Goal: Transaction & Acquisition: Purchase product/service

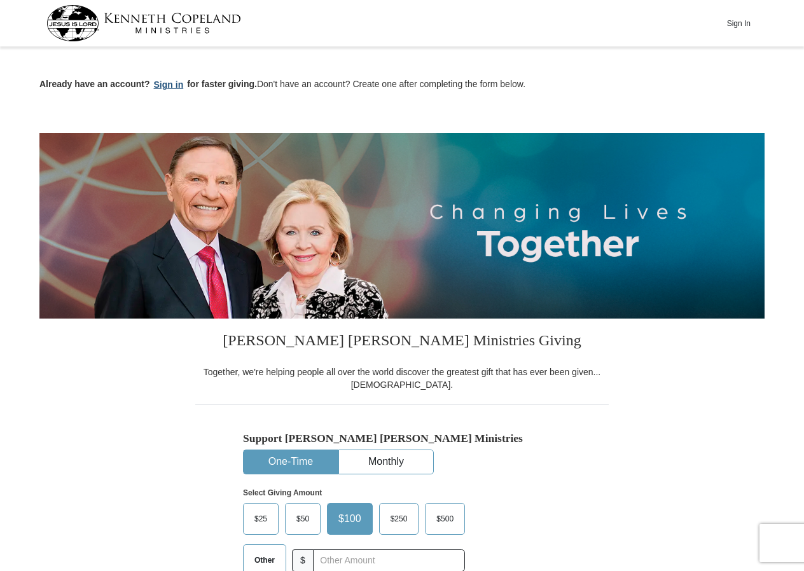
click at [164, 83] on button "Sign in" at bounding box center [169, 85] width 38 height 15
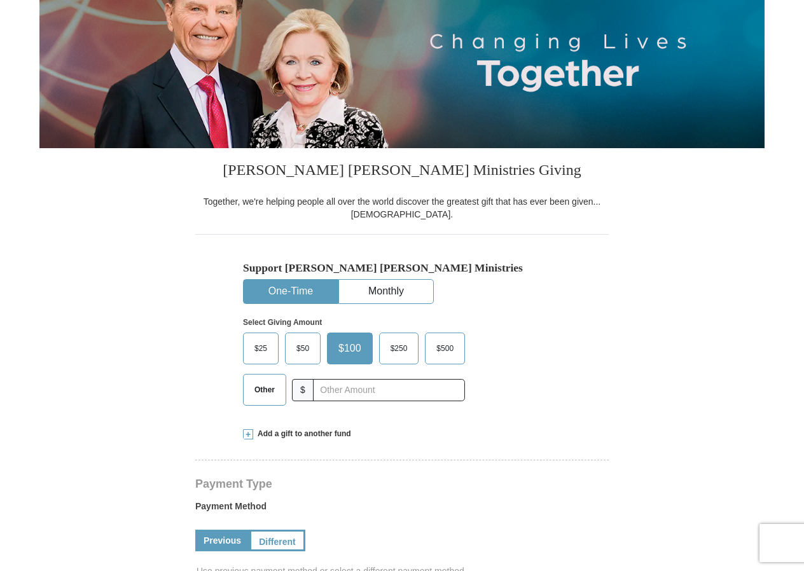
scroll to position [274, 0]
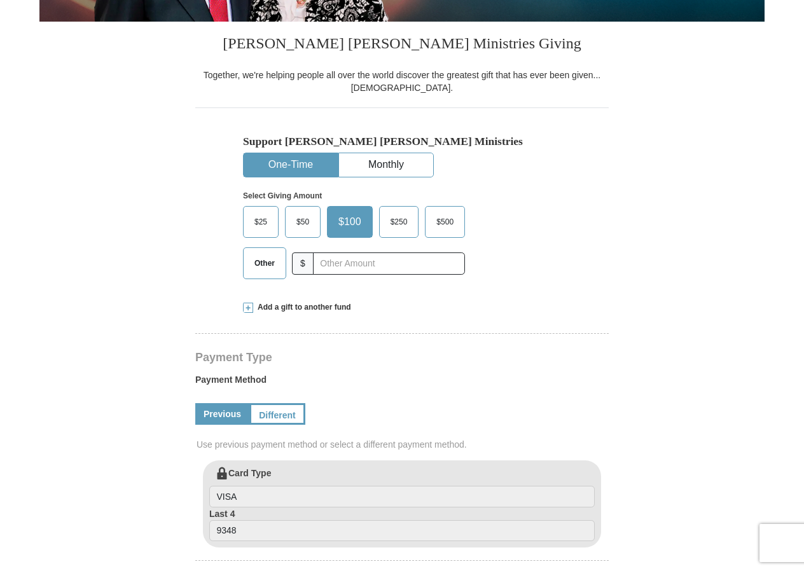
select select "NY"
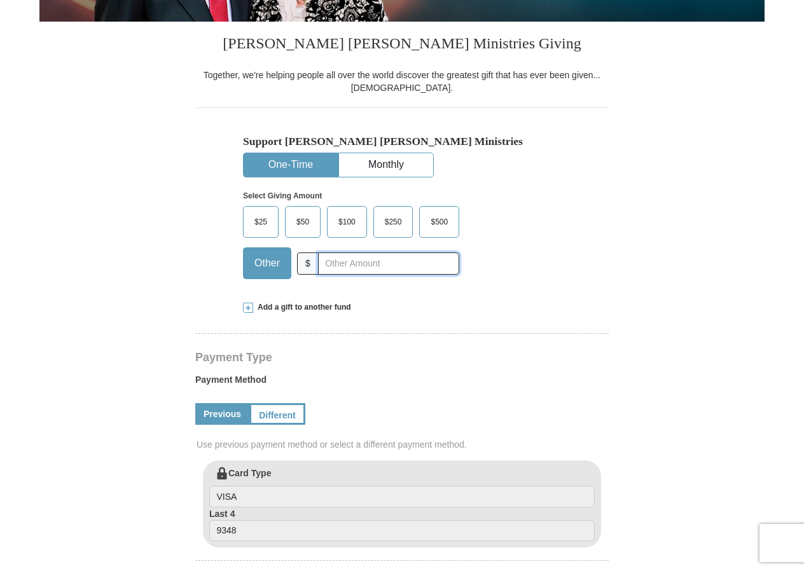
click at [335, 267] on input "text" at bounding box center [388, 264] width 141 height 22
click at [331, 261] on input "text" at bounding box center [388, 264] width 141 height 22
type input "150.00"
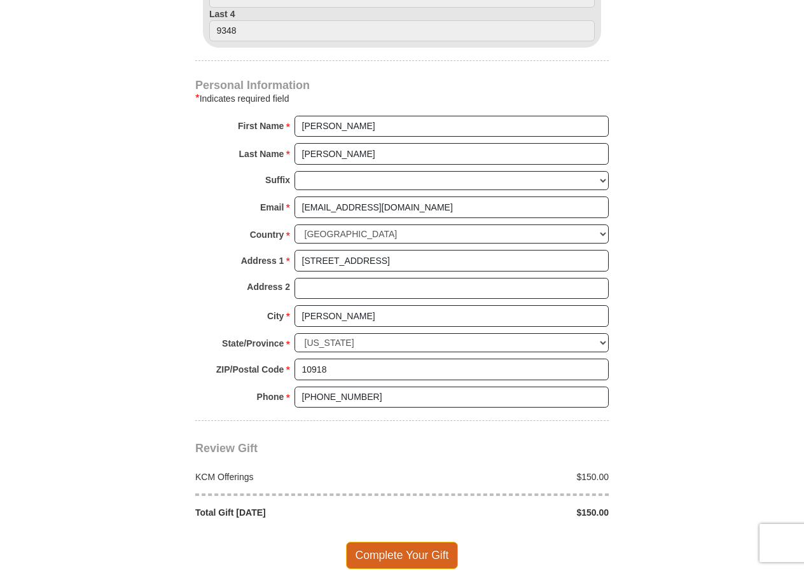
click at [422, 559] on span "Complete Your Gift" at bounding box center [402, 555] width 113 height 27
